Goal: Information Seeking & Learning: Find contact information

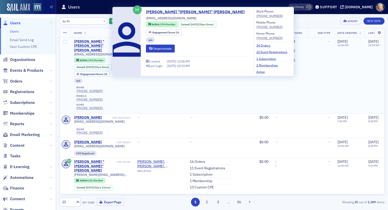
type input "bo fit"
click at [100, 41] on div "[PERSON_NAME] "[PERSON_NAME]" [PERSON_NAME]" at bounding box center [95, 45] width 42 height 13
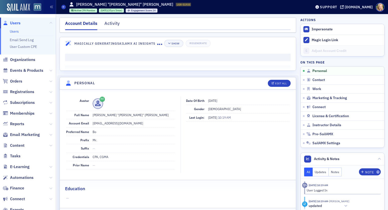
click at [101, 114] on dd "[PERSON_NAME] "[PERSON_NAME]" [PERSON_NAME]" at bounding box center [134, 115] width 83 height 8
copy dd "[PERSON_NAME]"
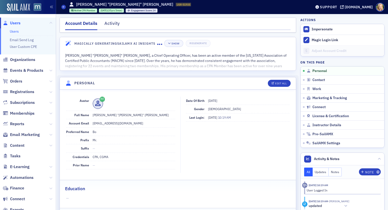
click at [173, 100] on span at bounding box center [134, 103] width 83 height 11
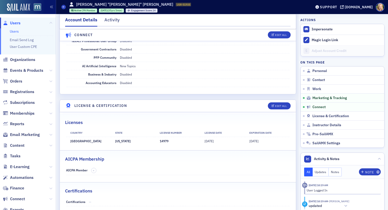
scroll to position [976, 0]
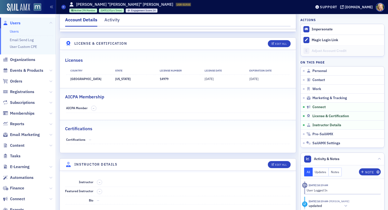
click at [15, 30] on link "Users" at bounding box center [14, 31] width 9 height 5
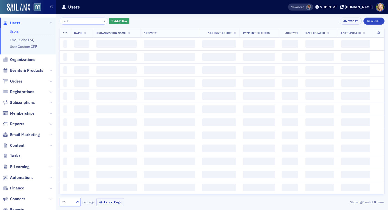
click at [85, 20] on input "bo fit" at bounding box center [84, 21] width 48 height 7
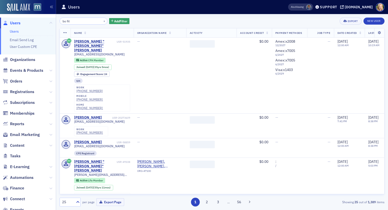
click at [85, 20] on input "bo fit" at bounding box center [84, 21] width 48 height 7
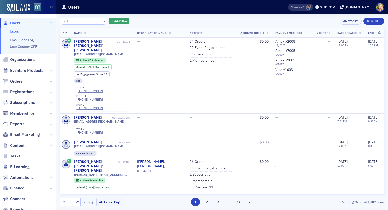
click at [85, 20] on input "bo fit" at bounding box center [84, 21] width 48 height 7
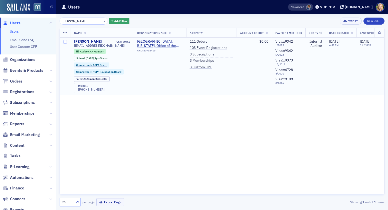
type input "[PERSON_NAME]"
click at [98, 39] on td "[PERSON_NAME] USR-70468 [EMAIL_ADDRESS][DOMAIN_NAME] Active CPA Member Joined :…" at bounding box center [102, 66] width 63 height 57
click at [98, 42] on div "[PERSON_NAME]" at bounding box center [88, 41] width 28 height 5
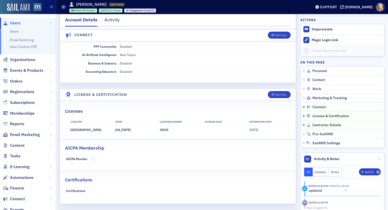
scroll to position [1015, 0]
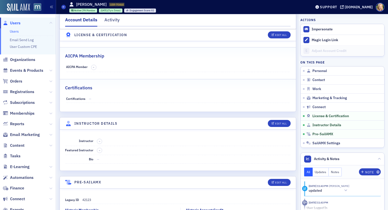
click at [65, 4] on div "Users [PERSON_NAME] USR-70468 70468 Active CPA Member [DATE] (7yrs 5mos) Engage…" at bounding box center [182, 7] width 243 height 15
click at [65, 6] on span at bounding box center [63, 7] width 5 height 5
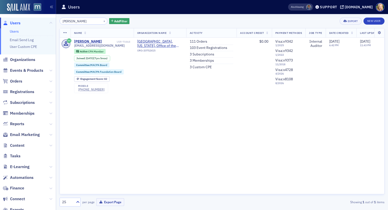
click at [83, 21] on input "[PERSON_NAME]" at bounding box center [84, 21] width 48 height 7
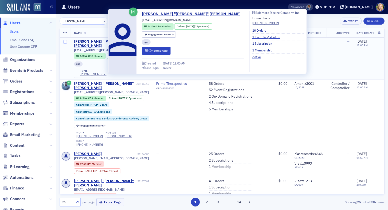
type input "[PERSON_NAME]"
click at [99, 43] on div "[PERSON_NAME] "[PERSON_NAME]" [PERSON_NAME]" at bounding box center [104, 43] width 61 height 9
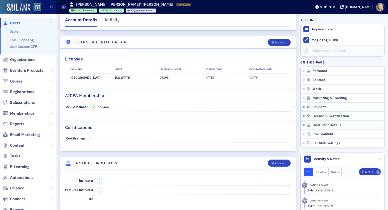
scroll to position [976, 0]
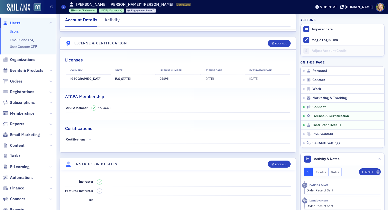
click at [110, 106] on span "1634648" at bounding box center [104, 107] width 12 height 5
copy span "1634648"
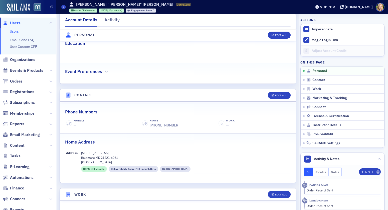
scroll to position [0, 0]
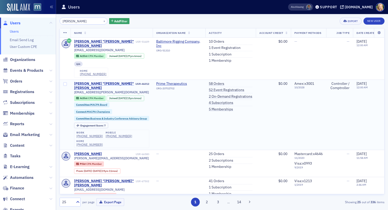
click at [100, 81] on div "[PERSON_NAME] "[PERSON_NAME]" [PERSON_NAME]" at bounding box center [104, 85] width 61 height 9
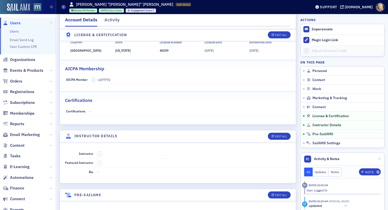
scroll to position [1049, 0]
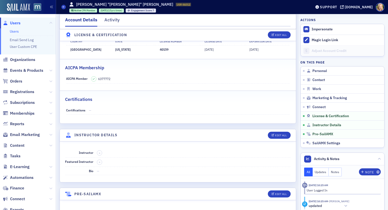
click at [107, 79] on span "6377772" at bounding box center [104, 78] width 12 height 5
copy span "6377772"
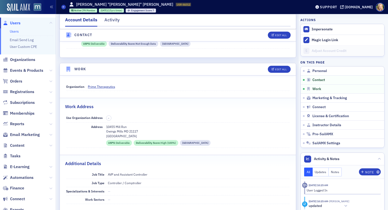
scroll to position [261, 0]
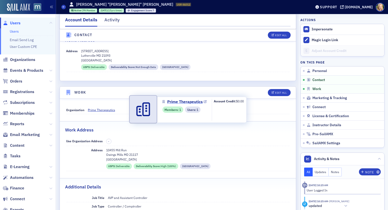
click at [205, 101] on icon at bounding box center [205, 101] width 3 height 3
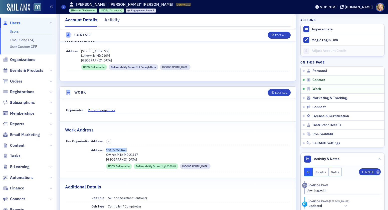
drag, startPoint x: 105, startPoint y: 150, endPoint x: 133, endPoint y: 150, distance: 27.6
click at [133, 150] on div "Address [STREET_ADDRESS] USPS : Deliverable Deliverability Score : High (100%) …" at bounding box center [178, 158] width 224 height 25
click at [150, 152] on p "Owings Mills MD 21117" at bounding box center [198, 154] width 184 height 5
click at [276, 90] on button "Edit All" at bounding box center [279, 92] width 23 height 7
select select "US"
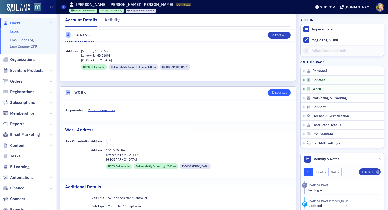
select select "US"
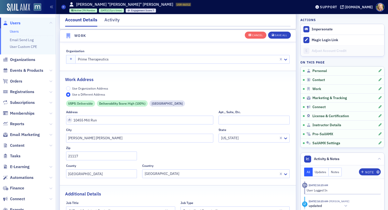
scroll to position [426, 0]
click at [101, 120] on input "10455 Mill Run" at bounding box center [140, 119] width 148 height 9
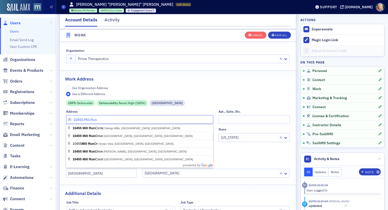
click at [101, 120] on input "10455 Mill Run" at bounding box center [140, 119] width 148 height 9
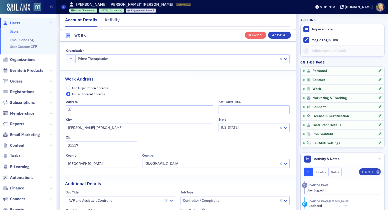
click at [99, 135] on div "Zip" at bounding box center [101, 137] width 71 height 4
click at [99, 131] on input "[PERSON_NAME] [PERSON_NAME]" at bounding box center [140, 127] width 148 height 9
click at [91, 144] on input "21117" at bounding box center [101, 145] width 71 height 9
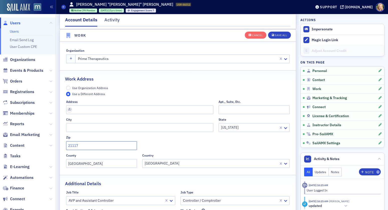
click at [91, 144] on input "21117" at bounding box center [101, 145] width 71 height 9
click at [101, 157] on div "County" at bounding box center [101, 155] width 71 height 4
click at [101, 161] on input "[GEOGRAPHIC_DATA]" at bounding box center [101, 163] width 71 height 9
click at [101, 163] on input "[GEOGRAPHIC_DATA]" at bounding box center [101, 163] width 71 height 9
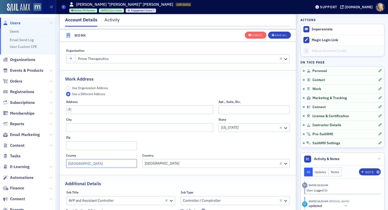
click at [101, 163] on input "[GEOGRAPHIC_DATA]" at bounding box center [101, 163] width 71 height 9
type input "B"
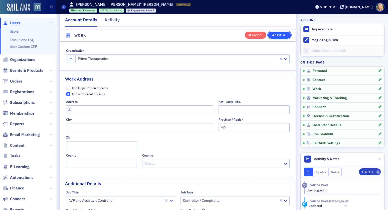
click at [283, 36] on div "Save All" at bounding box center [281, 35] width 12 height 3
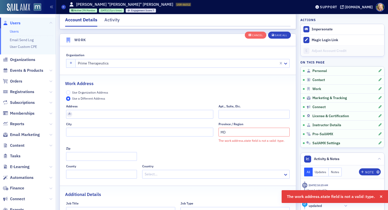
scroll to position [409, 0]
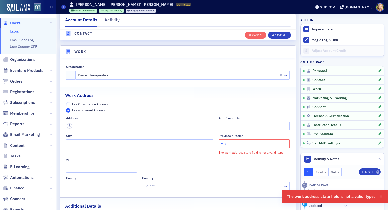
click at [229, 143] on input "MD" at bounding box center [254, 143] width 71 height 9
click at [224, 89] on div "Work Address" at bounding box center [178, 93] width 226 height 12
click at [278, 32] on button "Save All" at bounding box center [279, 34] width 23 height 7
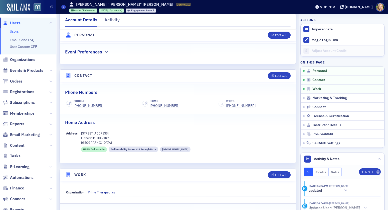
scroll to position [180, 0]
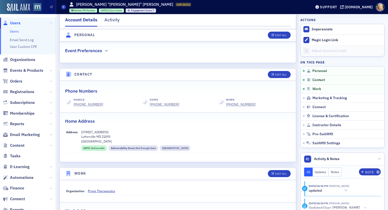
drag, startPoint x: 79, startPoint y: 132, endPoint x: 115, endPoint y: 132, distance: 36.3
click at [115, 132] on div "Address [STREET_ADDRESS] USPS : Deliverable Deliverability Score : Not Enough D…" at bounding box center [178, 140] width 224 height 25
copy div "[STREET_ADDRESS]"
drag, startPoint x: 111, startPoint y: 105, endPoint x: 74, endPoint y: 104, distance: 36.6
click at [74, 104] on div "Mobile [PHONE_NUMBER]" at bounding box center [101, 102] width 71 height 9
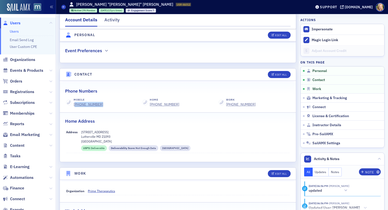
copy div "443) 866-2199"
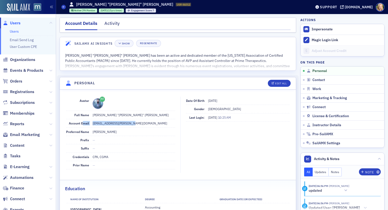
drag, startPoint x: 138, startPoint y: 123, endPoint x: 83, endPoint y: 123, distance: 54.4
click at [83, 123] on div "Account Email [EMAIL_ADDRESS][PERSON_NAME][DOMAIN_NAME]" at bounding box center [120, 123] width 109 height 8
click at [131, 119] on dd "[EMAIL_ADDRESS][PERSON_NAME][DOMAIN_NAME]" at bounding box center [134, 123] width 83 height 8
drag, startPoint x: 132, startPoint y: 124, endPoint x: 92, endPoint y: 123, distance: 39.6
click at [93, 123] on dd "[EMAIL_ADDRESS][PERSON_NAME][DOMAIN_NAME]" at bounding box center [134, 123] width 83 height 8
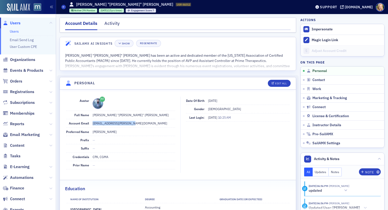
copy dd "[EMAIL_ADDRESS][PERSON_NAME][DOMAIN_NAME]"
click at [14, 31] on link "Users" at bounding box center [14, 31] width 9 height 5
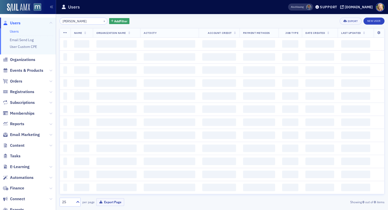
click at [81, 20] on input "[PERSON_NAME]" at bounding box center [84, 21] width 48 height 7
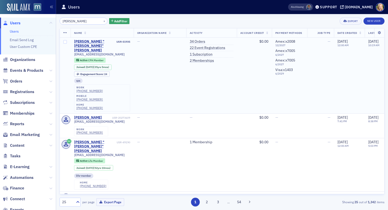
type input "[PERSON_NAME]"
drag, startPoint x: 127, startPoint y: 82, endPoint x: 102, endPoint y: 82, distance: 25.3
click at [102, 84] on div "work [PHONE_NUMBER] mobile [PHONE_NUMBER] home [PHONE_NUMBER]" at bounding box center [102, 97] width 56 height 27
copy div "[PHONE_NUMBER]"
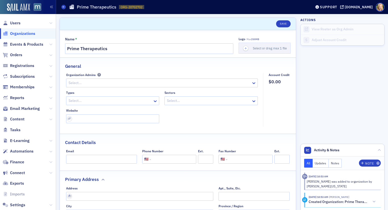
select select "US"
click at [123, 47] on input "Prime Therapeutics" at bounding box center [149, 48] width 168 height 11
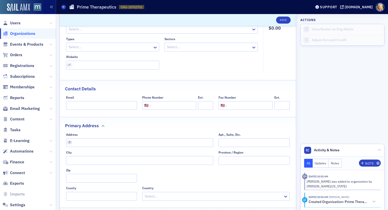
scroll to position [68, 0]
